Goal: Use online tool/utility: Utilize a website feature to perform a specific function

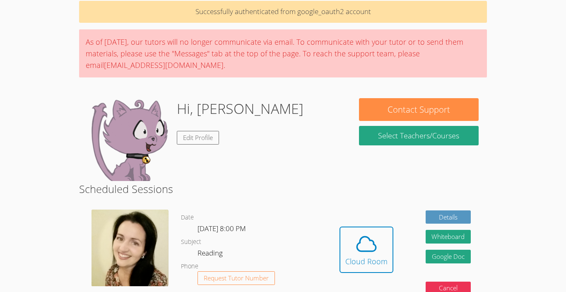
scroll to position [43, 0]
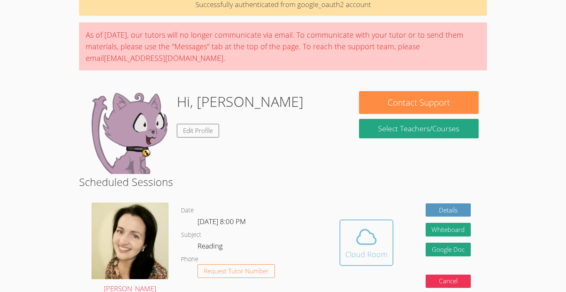
click at [365, 243] on icon at bounding box center [367, 237] width 19 height 15
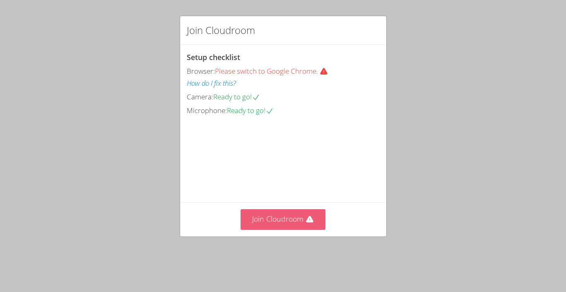
click at [297, 230] on button "Join Cloudroom" at bounding box center [283, 219] width 85 height 20
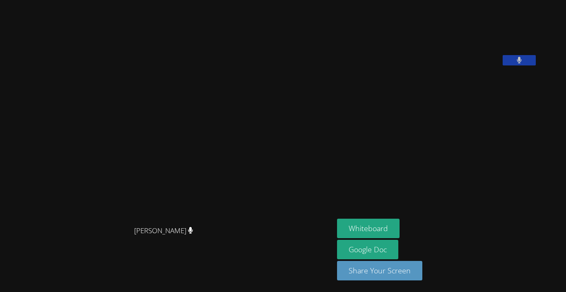
drag, startPoint x: 474, startPoint y: 79, endPoint x: 413, endPoint y: 107, distance: 67.3
click at [413, 65] on video at bounding box center [399, 34] width 124 height 62
click at [517, 64] on icon at bounding box center [519, 60] width 5 height 7
click at [515, 64] on icon at bounding box center [519, 60] width 9 height 7
drag, startPoint x: 286, startPoint y: 89, endPoint x: 326, endPoint y: 57, distance: 51.9
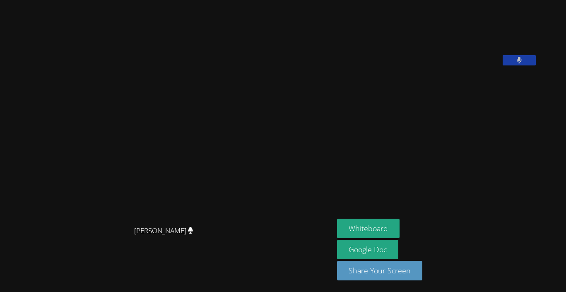
click at [334, 57] on aside "Livanna Valdes Alzamora Whiteboard Google Doc Share Your Screen" at bounding box center [437, 146] width 207 height 292
click at [229, 102] on video at bounding box center [167, 129] width 124 height 184
click at [337, 230] on button "Whiteboard" at bounding box center [368, 228] width 63 height 19
click at [396, 233] on button "Whiteboard" at bounding box center [368, 228] width 63 height 19
